Goal: Complete application form

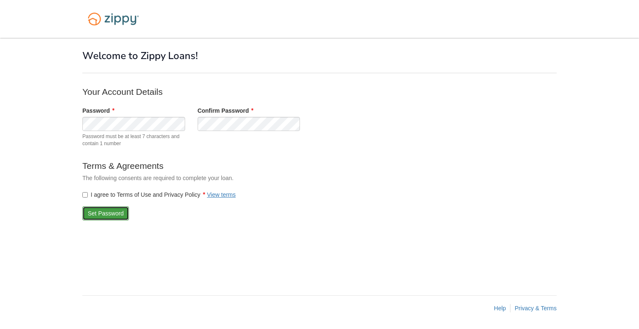
click at [94, 213] on button "Set Password" at bounding box center [105, 213] width 47 height 14
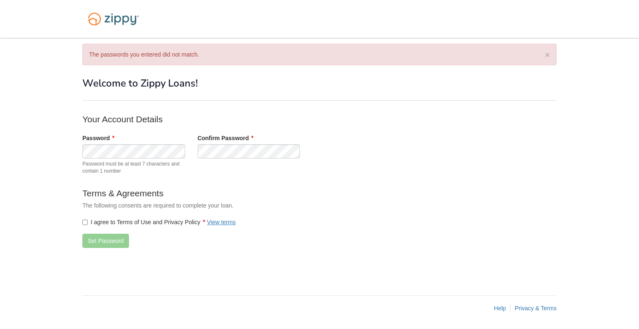
click at [375, 255] on div "× The passwords you entered did not match. × × Welcome to Zippy Loans! Your Acc…" at bounding box center [319, 162] width 474 height 249
click at [97, 239] on button "Set Password" at bounding box center [105, 241] width 47 height 14
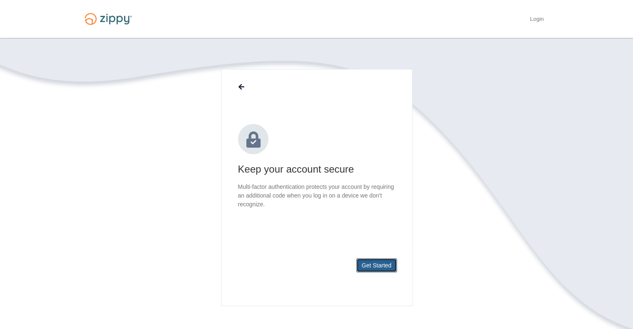
click at [381, 265] on button "Get Started" at bounding box center [376, 265] width 41 height 14
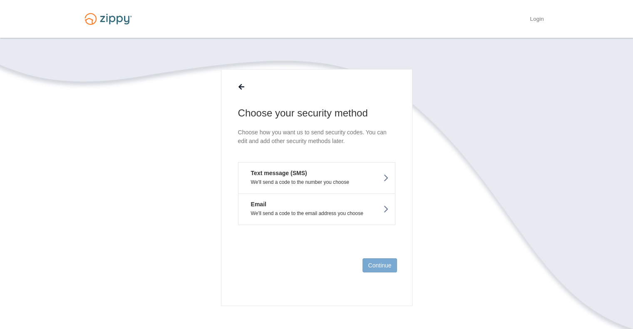
click at [361, 177] on button "Text message (SMS) We'll send a code to the number you choose" at bounding box center [316, 177] width 157 height 31
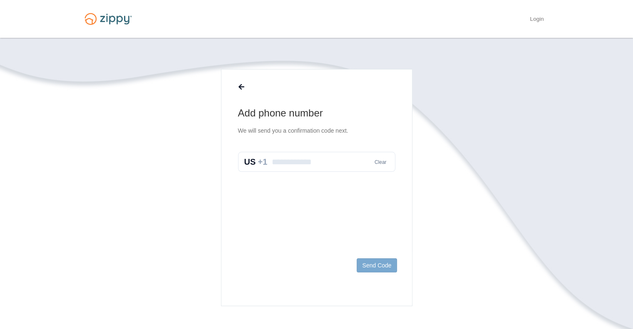
click at [318, 163] on input "text" at bounding box center [316, 162] width 157 height 20
type input "**********"
click at [377, 266] on button "Send Code" at bounding box center [377, 265] width 40 height 14
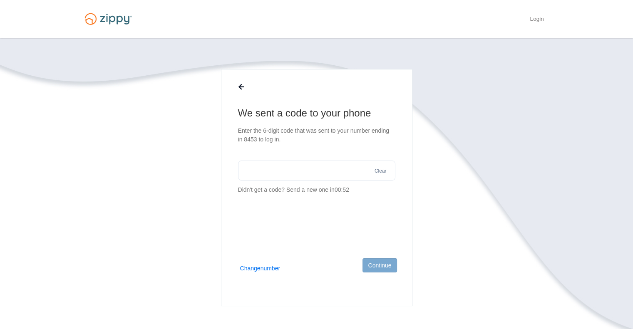
click at [271, 169] on input "text" at bounding box center [316, 171] width 157 height 20
type input "******"
click at [375, 268] on button "Continue" at bounding box center [379, 265] width 34 height 14
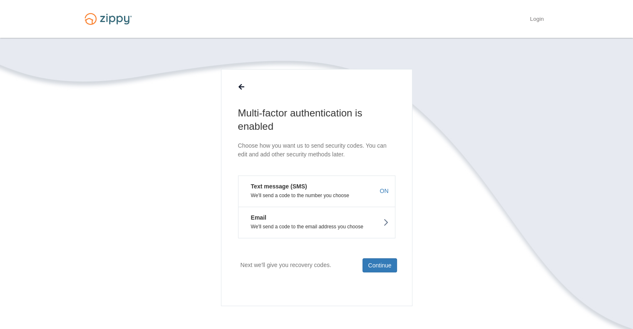
click at [366, 225] on p "We'll send a code to the email address you choose" at bounding box center [317, 227] width 144 height 6
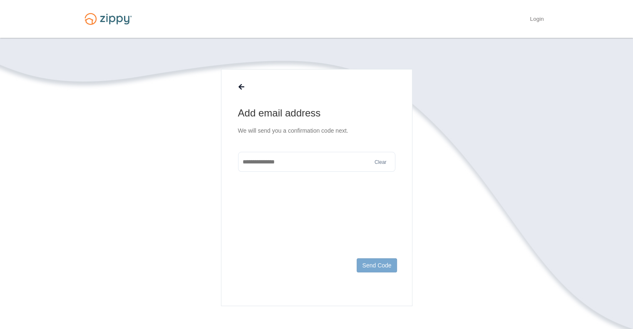
click at [392, 219] on main "Add email address We will send you a confirmation code next. Clear Send Code" at bounding box center [316, 187] width 191 height 237
click at [300, 166] on input "text" at bounding box center [316, 162] width 157 height 20
type input "**********"
click at [379, 263] on button "Send Code" at bounding box center [377, 265] width 40 height 14
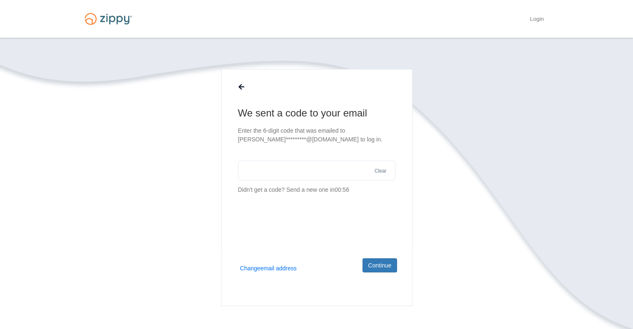
click at [253, 169] on input "text" at bounding box center [316, 171] width 157 height 20
click at [272, 170] on input "text" at bounding box center [316, 171] width 157 height 20
paste input "******"
type input "******"
click at [375, 267] on button "Continue" at bounding box center [379, 265] width 34 height 14
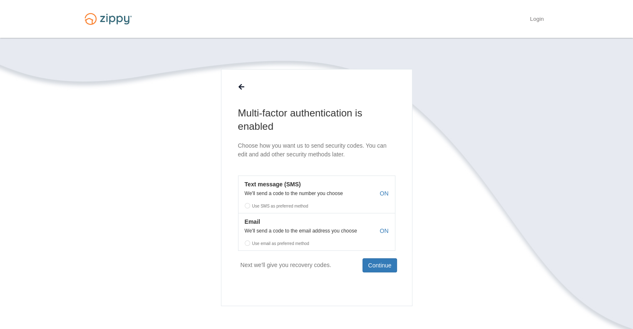
click at [245, 204] on label "Use SMS as preferred method" at bounding box center [316, 205] width 156 height 12
click at [378, 269] on button "Continue" at bounding box center [379, 265] width 34 height 14
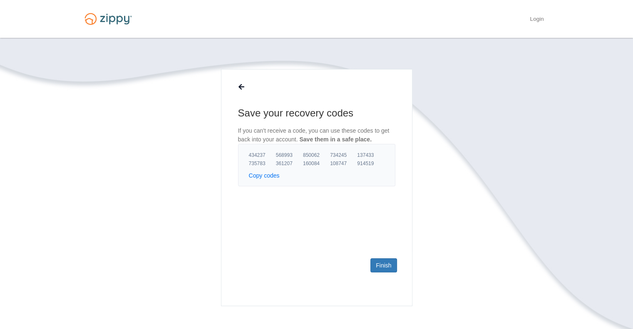
click at [263, 176] on button "Copy codes" at bounding box center [264, 175] width 31 height 8
click at [258, 174] on button "Copy codes" at bounding box center [264, 175] width 31 height 8
drag, startPoint x: 248, startPoint y: 156, endPoint x: 378, endPoint y: 156, distance: 129.8
click at [378, 156] on div "434237 568993 850062 734245 137433 735783 361207 160084 108747 914519 Copy code…" at bounding box center [316, 165] width 157 height 42
click at [240, 85] on icon at bounding box center [241, 87] width 6 height 7
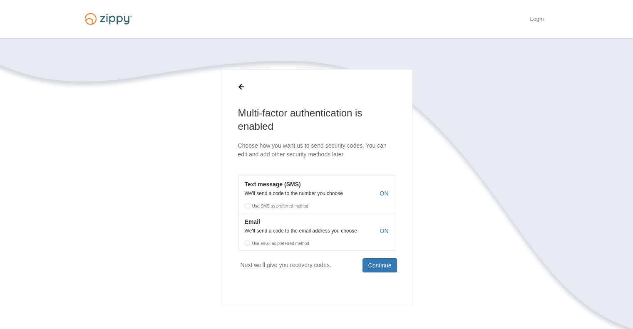
click at [246, 206] on label "Use SMS as preferred method" at bounding box center [316, 205] width 156 height 12
click at [246, 244] on label "Use email as preferred method" at bounding box center [316, 242] width 156 height 12
click at [375, 268] on button "Continue" at bounding box center [379, 265] width 34 height 14
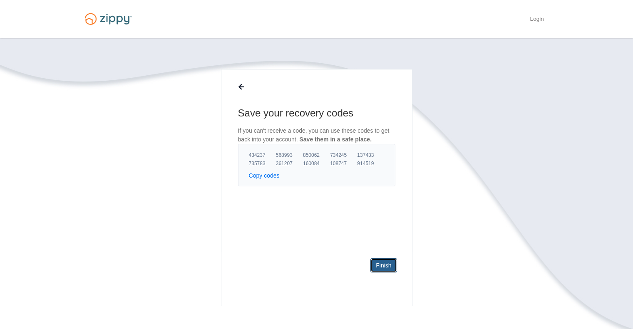
click at [387, 266] on link "Finish" at bounding box center [383, 265] width 26 height 14
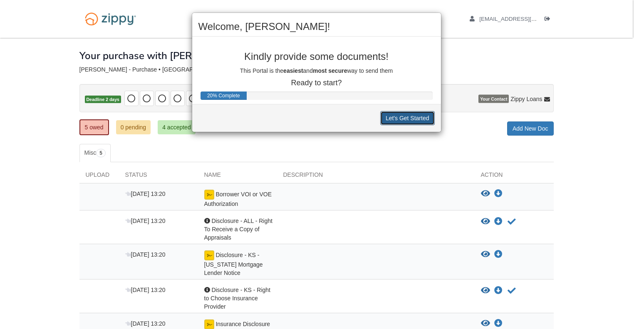
click at [395, 120] on button "Let's Get Started" at bounding box center [407, 118] width 55 height 14
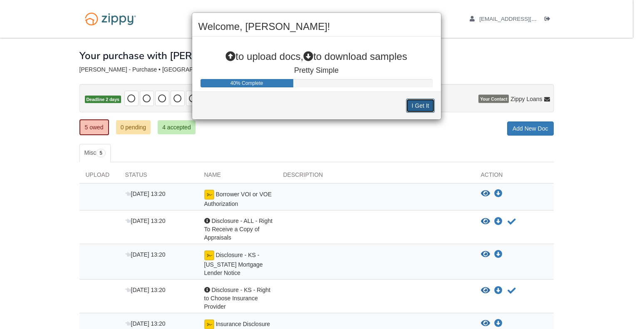
click at [417, 104] on button "I Get It" at bounding box center [420, 106] width 28 height 14
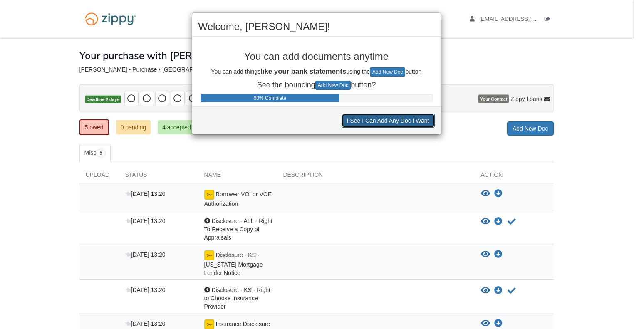
click at [410, 120] on button "I See I Can Add Any Doc I Want" at bounding box center [388, 121] width 93 height 14
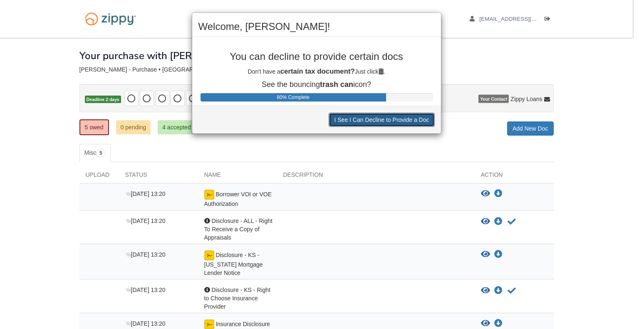
click at [410, 120] on button "I See I Can Decline to Provide a Doc" at bounding box center [382, 120] width 106 height 14
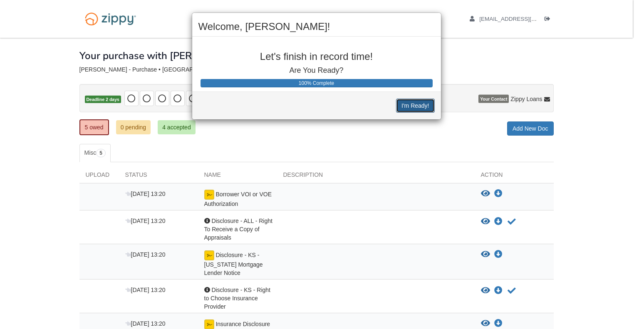
click at [413, 104] on button "I'm Ready!" at bounding box center [415, 106] width 38 height 14
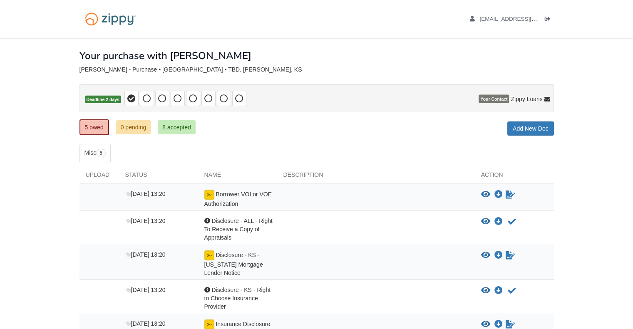
click at [427, 194] on div at bounding box center [376, 199] width 198 height 18
click at [486, 191] on icon "View Borrower VOI or VOE Authorization" at bounding box center [485, 195] width 9 height 8
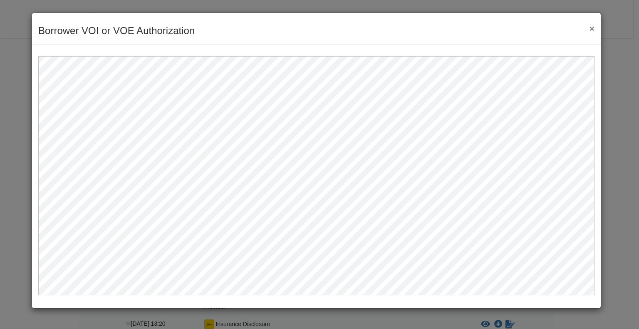
click at [591, 28] on button "×" at bounding box center [590, 28] width 10 height 9
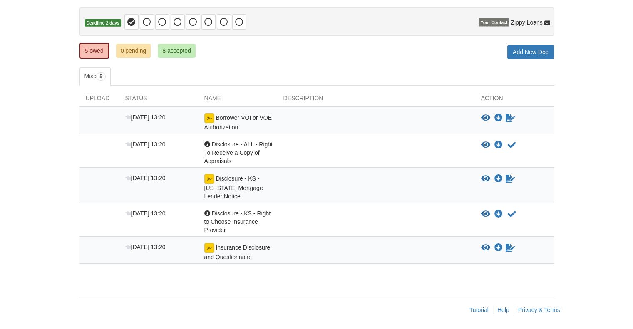
scroll to position [35, 0]
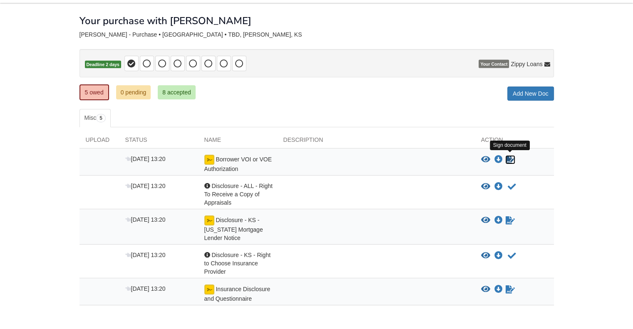
click at [507, 162] on icon "Sign Form" at bounding box center [510, 160] width 9 height 8
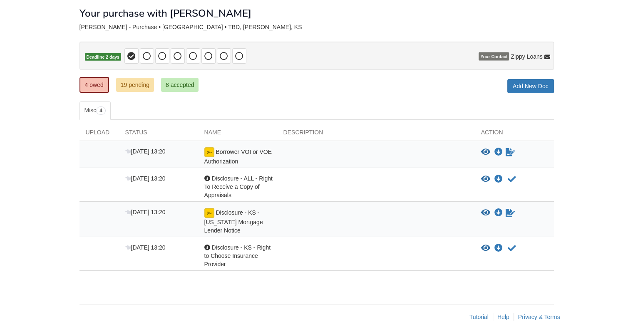
scroll to position [50, 0]
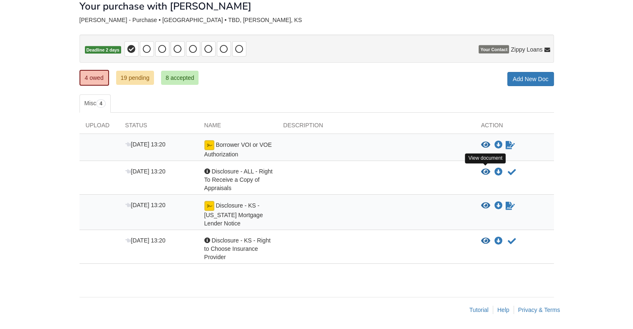
click at [485, 168] on icon "View Disclosure - ALL - Right To Receive a Copy of Appraisals" at bounding box center [485, 172] width 9 height 8
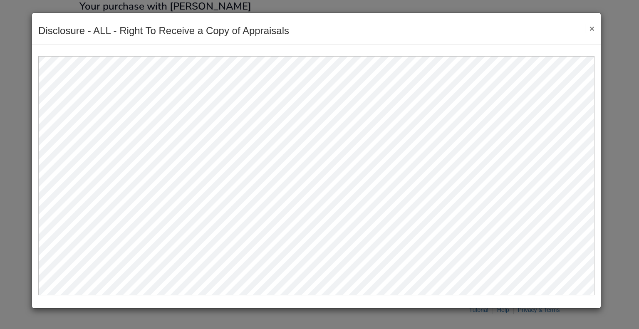
click at [591, 29] on button "×" at bounding box center [590, 28] width 10 height 9
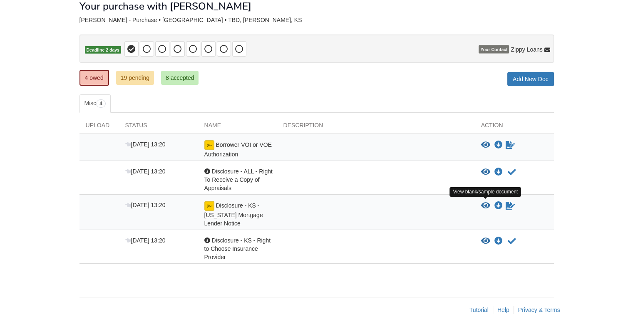
click at [483, 204] on icon "View Disclosure - KS - Kansas Mortgage Lender Notice" at bounding box center [485, 206] width 9 height 8
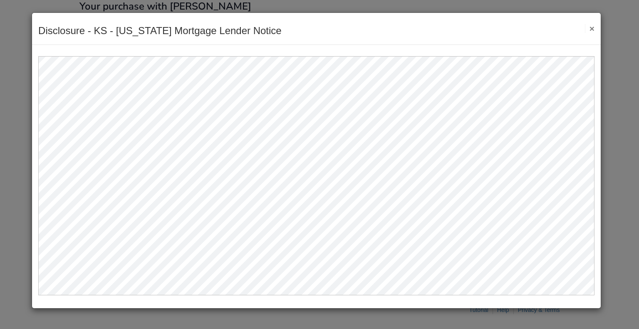
click at [590, 28] on button "×" at bounding box center [590, 28] width 10 height 9
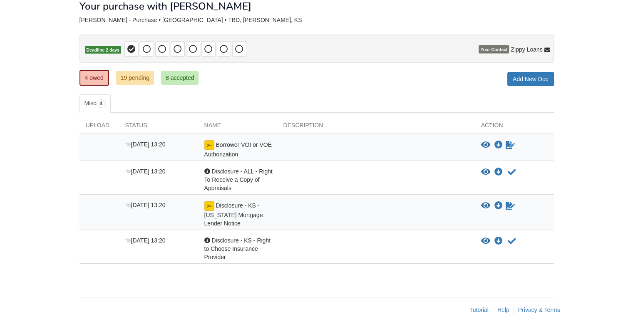
click at [481, 202] on button "View blank/sample document View blank/sample document" at bounding box center [485, 206] width 9 height 8
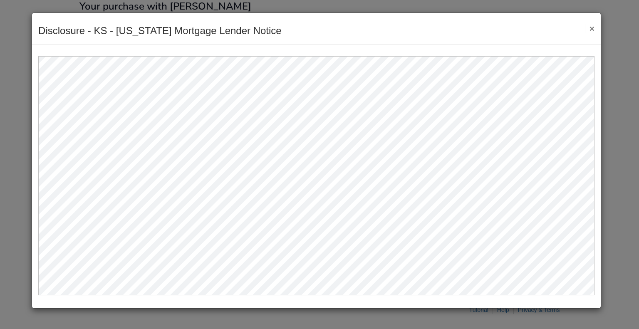
click at [590, 30] on button "×" at bounding box center [590, 28] width 10 height 9
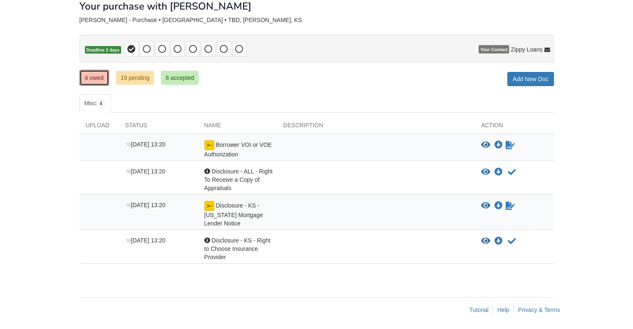
click at [89, 76] on link "4 owed" at bounding box center [94, 78] width 30 height 16
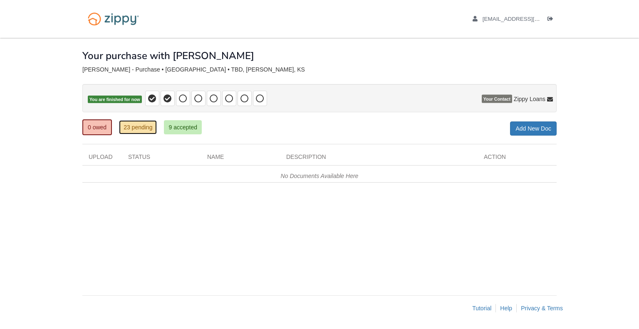
click at [123, 123] on link "23 pending" at bounding box center [138, 127] width 38 height 14
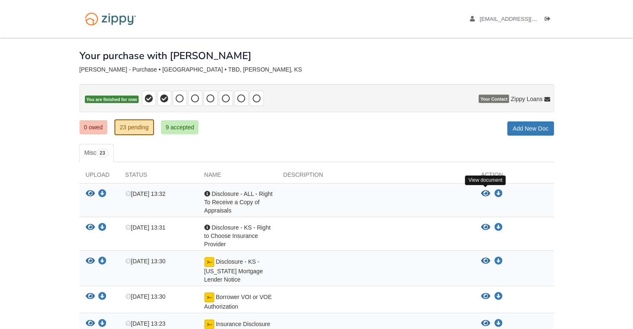
click at [486, 191] on icon "View Disclosure - ALL - Right To Receive a Copy of Appraisals" at bounding box center [485, 194] width 9 height 8
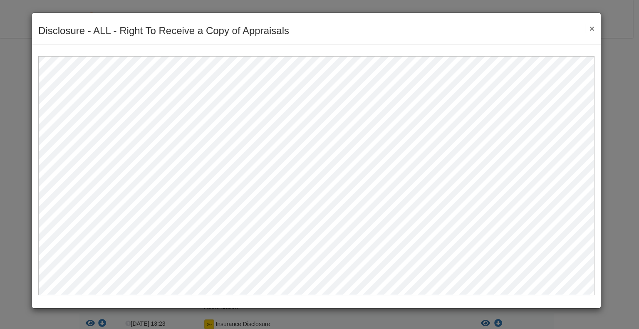
click at [589, 25] on button "×" at bounding box center [590, 28] width 10 height 9
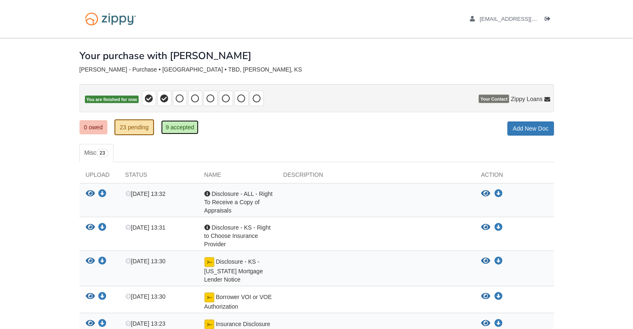
click at [185, 131] on link "9 accepted" at bounding box center [180, 127] width 38 height 14
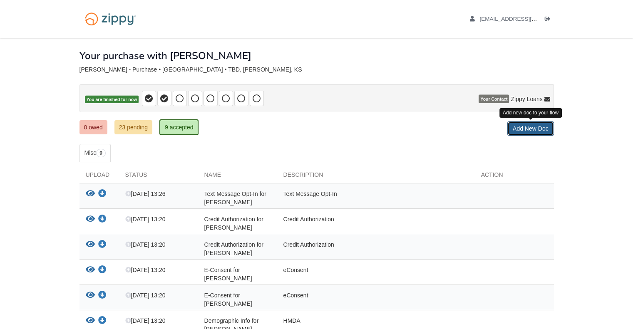
click at [512, 134] on link "Add New Doc" at bounding box center [530, 129] width 47 height 14
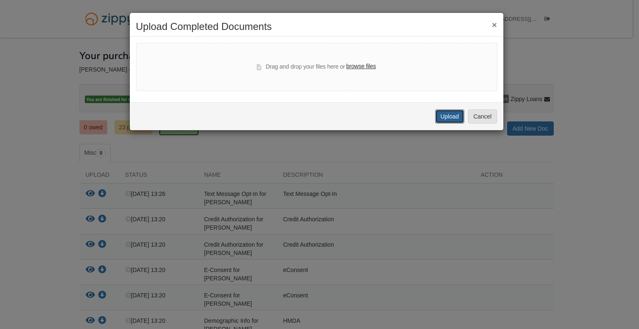
click at [454, 113] on button "Upload" at bounding box center [449, 116] width 29 height 14
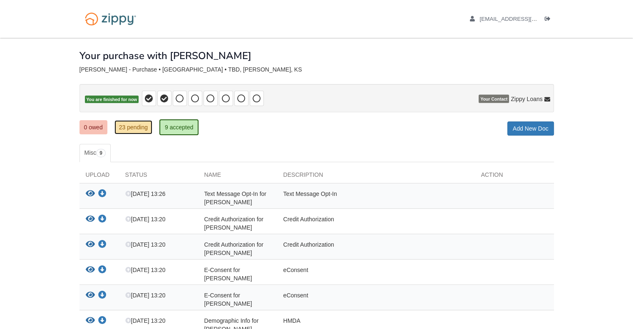
click at [134, 129] on link "23 pending" at bounding box center [133, 127] width 38 height 14
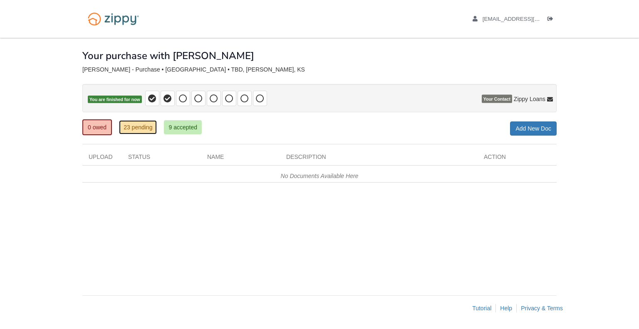
click at [146, 127] on link "23 pending" at bounding box center [138, 127] width 38 height 14
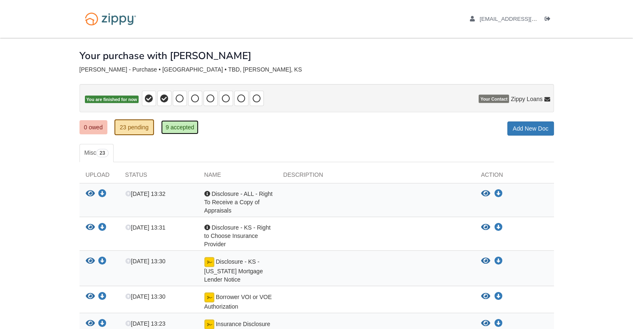
click at [182, 127] on link "9 accepted" at bounding box center [180, 127] width 38 height 14
